Goal: Information Seeking & Learning: Learn about a topic

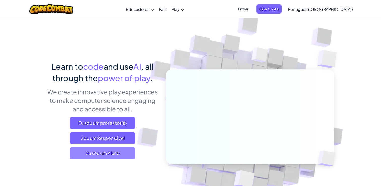
click at [111, 151] on span "Eu sou um Aluno" at bounding box center [102, 153] width 65 height 12
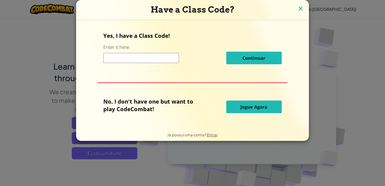
click at [297, 8] on img at bounding box center [300, 9] width 7 height 8
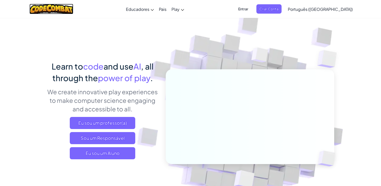
click at [48, 8] on img at bounding box center [51, 9] width 44 height 10
